Goal: Task Accomplishment & Management: Manage account settings

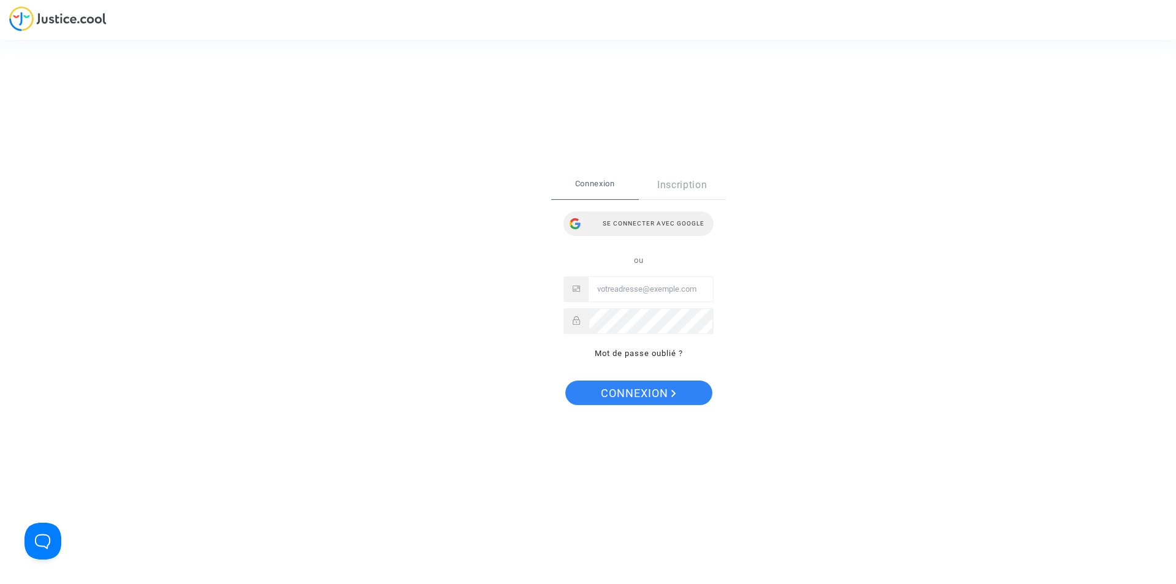
type input "[EMAIL_ADDRESS][DOMAIN_NAME]"
click at [644, 227] on div "Se connecter avec Google" at bounding box center [638, 223] width 150 height 24
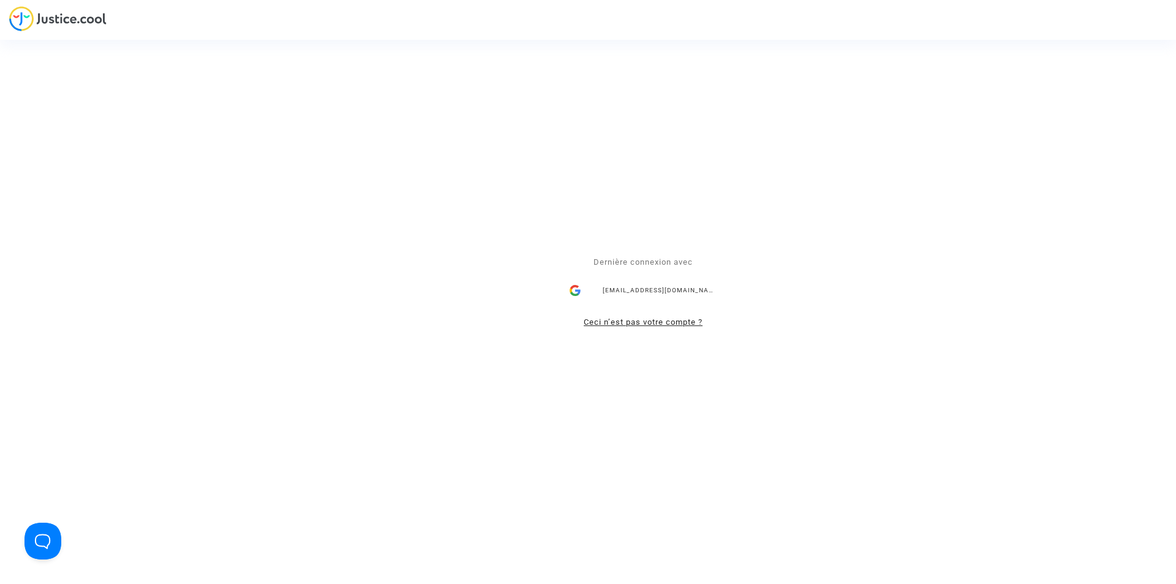
click at [637, 320] on link "Ceci n’est pas votre compte ?" at bounding box center [643, 321] width 119 height 9
type input "[EMAIL_ADDRESS][DOMAIN_NAME]"
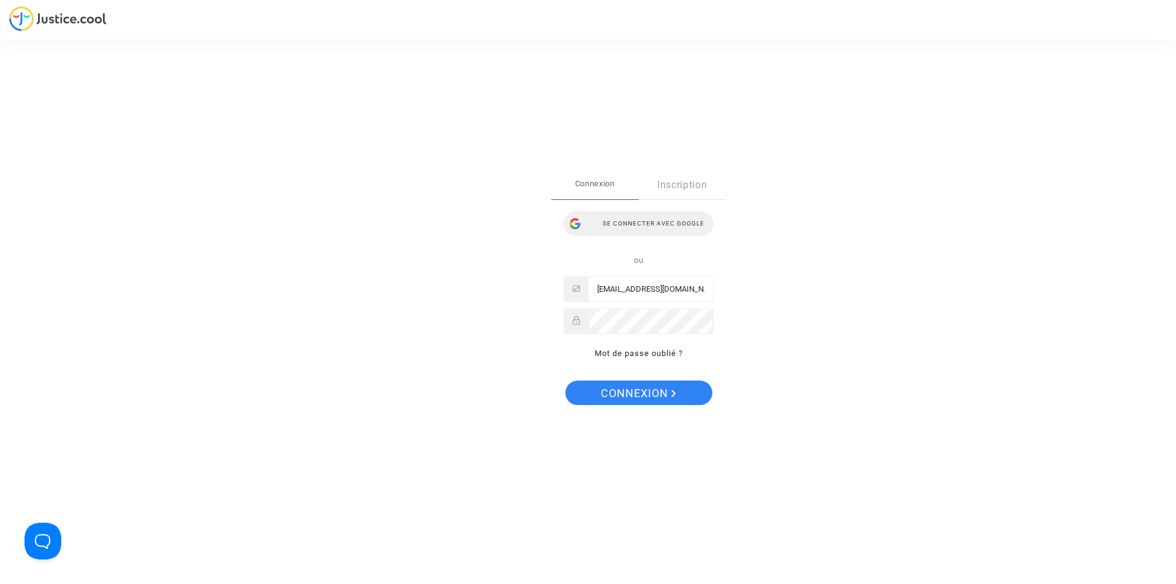
click at [644, 211] on div "Connexion Inscription Se connecter avec Google ou ealvarez@reclamaciondevuelos.…" at bounding box center [638, 266] width 150 height 190
click at [648, 220] on div "Se connecter avec Google" at bounding box center [638, 223] width 150 height 24
